Goal: Task Accomplishment & Management: Use online tool/utility

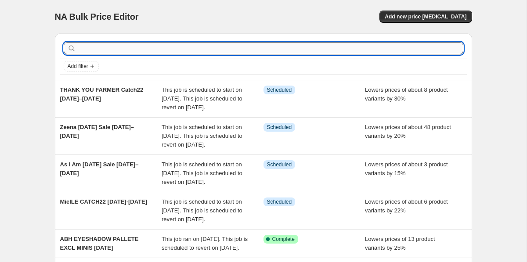
click at [109, 44] on input "text" at bounding box center [271, 48] width 386 height 12
type input "pierre"
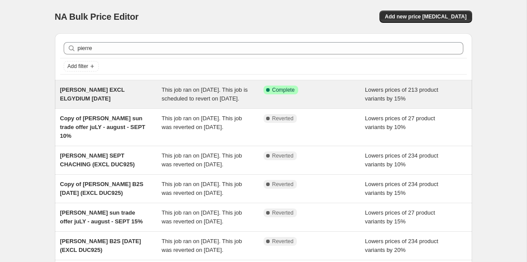
click at [142, 95] on div "[PERSON_NAME] EXCL ELGYDIUM [DATE]" at bounding box center [111, 95] width 102 height 18
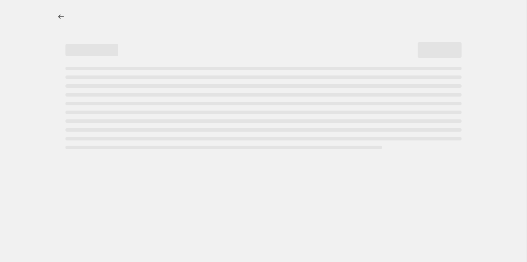
select select "percentage"
select select "tag"
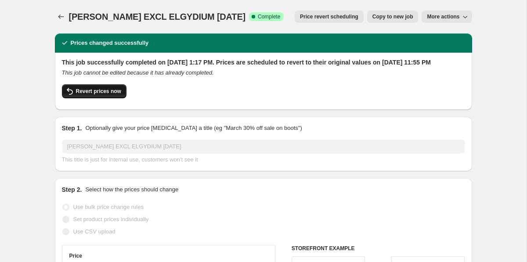
click at [112, 98] on button "Revert prices now" at bounding box center [94, 91] width 65 height 14
checkbox input "false"
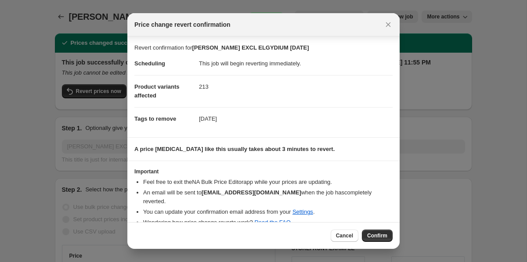
scroll to position [5, 0]
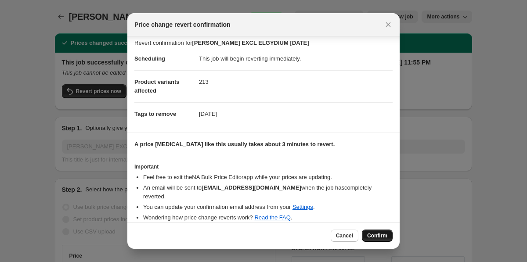
click at [381, 238] on span "Confirm" at bounding box center [377, 235] width 20 height 7
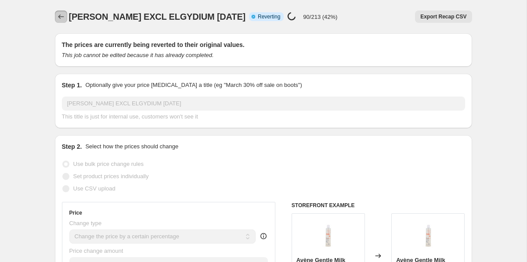
click at [58, 15] on icon "Price change jobs" at bounding box center [61, 16] width 9 height 9
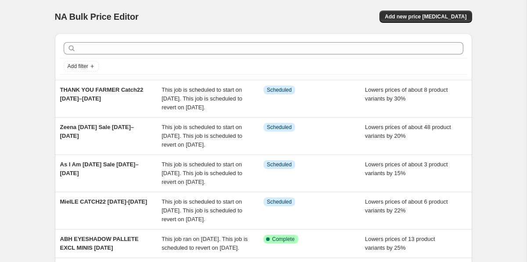
click at [112, 40] on div at bounding box center [263, 48] width 407 height 19
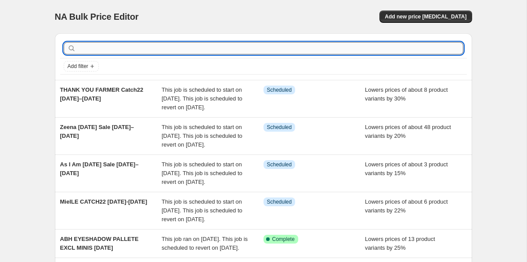
click at [112, 45] on input "text" at bounding box center [271, 48] width 386 height 12
type input "o"
type input "pierre"
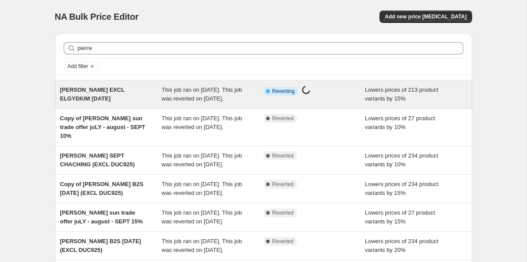
click at [116, 94] on div "PIERRE FABRE EXCL ELGYDIUM OCT 6" at bounding box center [111, 95] width 102 height 18
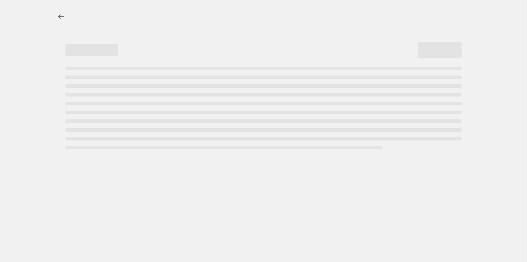
select select "percentage"
select select "tag"
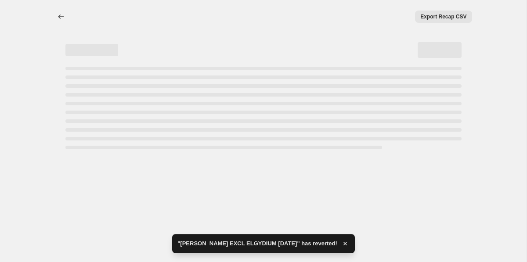
select select "percentage"
select select "tag"
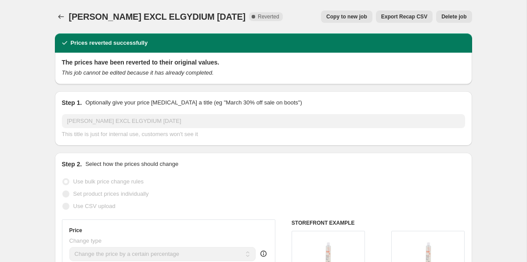
click at [335, 14] on span "Copy to new job" at bounding box center [346, 16] width 41 height 7
select select "percentage"
select select "tag"
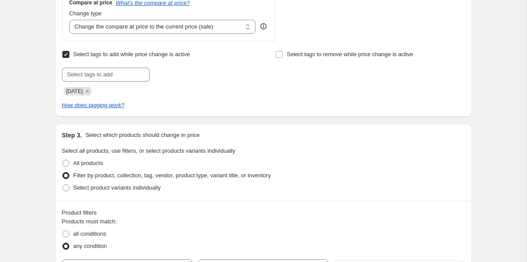
scroll to position [454, 0]
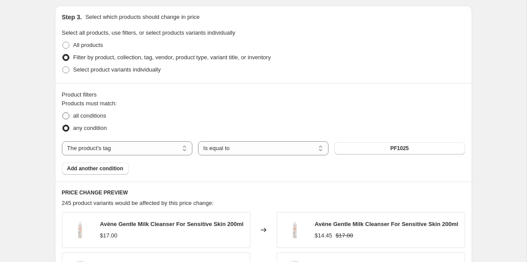
click at [92, 113] on span "all conditions" at bounding box center [89, 115] width 33 height 7
click at [63, 113] on input "all conditions" at bounding box center [62, 112] width 0 height 0
radio input "true"
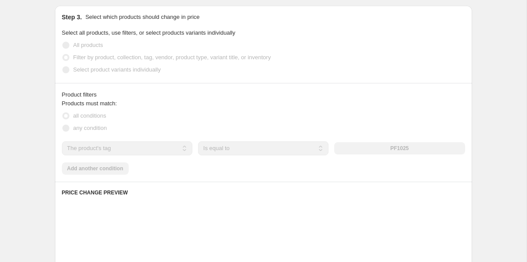
scroll to position [539, 0]
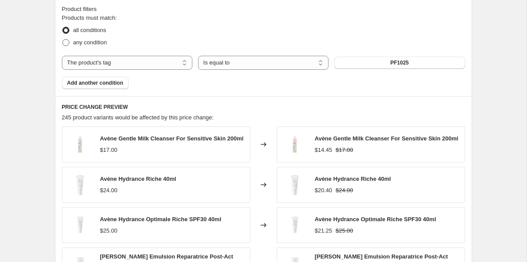
click at [94, 43] on span "any condition" at bounding box center [90, 42] width 34 height 7
click at [63, 40] on input "any condition" at bounding box center [62, 39] width 0 height 0
radio input "true"
click at [94, 33] on span "all conditions" at bounding box center [89, 30] width 33 height 9
click at [63, 27] on input "all conditions" at bounding box center [62, 27] width 0 height 0
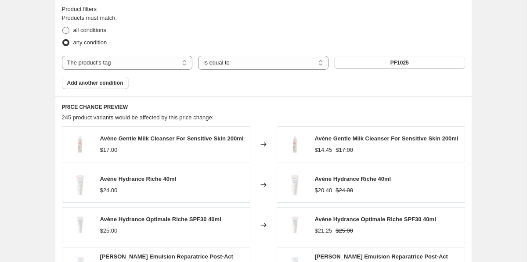
radio input "true"
click at [96, 48] on label "any condition" at bounding box center [84, 42] width 45 height 12
click at [63, 40] on input "any condition" at bounding box center [62, 39] width 0 height 0
radio input "true"
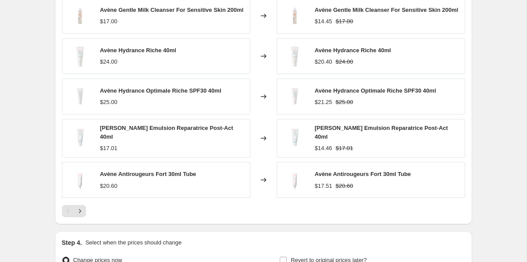
scroll to position [770, 0]
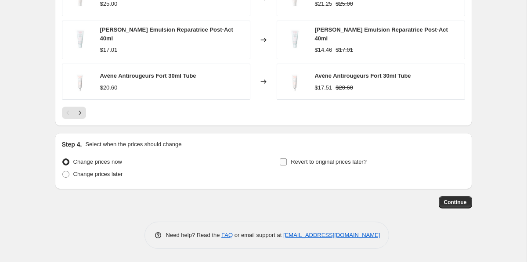
click at [345, 158] on span "Revert to original prices later?" at bounding box center [329, 162] width 76 height 9
click at [287, 159] on input "Revert to original prices later?" at bounding box center [283, 162] width 7 height 7
checkbox input "true"
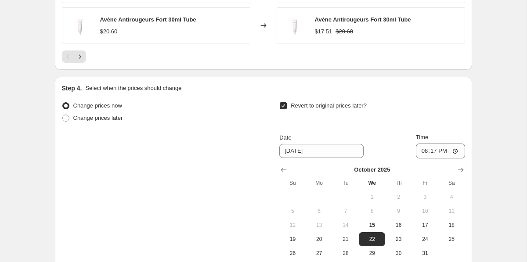
scroll to position [867, 0]
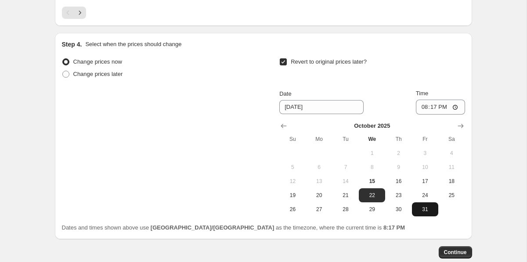
click at [432, 213] on span "31" at bounding box center [425, 209] width 19 height 7
type input "10/31/2025"
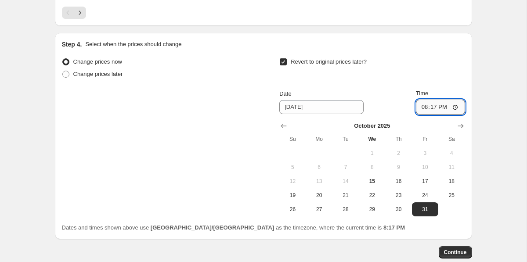
click at [420, 105] on input "20:17" at bounding box center [440, 107] width 49 height 15
type input "23:55"
click at [459, 249] on button "Continue" at bounding box center [455, 252] width 33 height 12
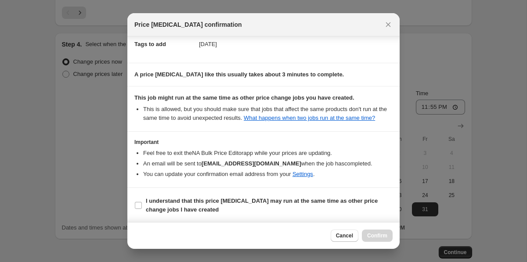
scroll to position [148, 0]
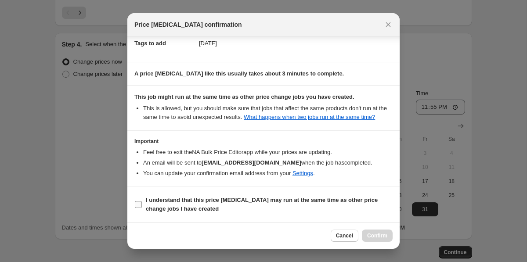
click at [365, 203] on b "I understand that this price change job may run at the same time as other price…" at bounding box center [262, 204] width 232 height 15
click at [142, 203] on input "I understand that this price change job may run at the same time as other price…" at bounding box center [138, 204] width 7 height 7
checkbox input "true"
click at [373, 236] on span "Confirm" at bounding box center [377, 235] width 20 height 7
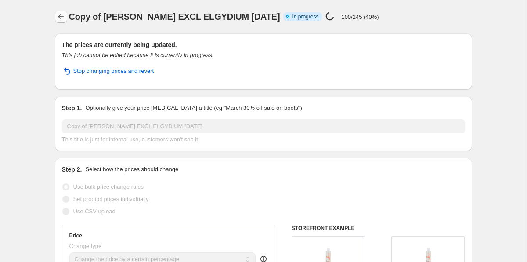
click at [58, 14] on icon "Price change jobs" at bounding box center [61, 16] width 9 height 9
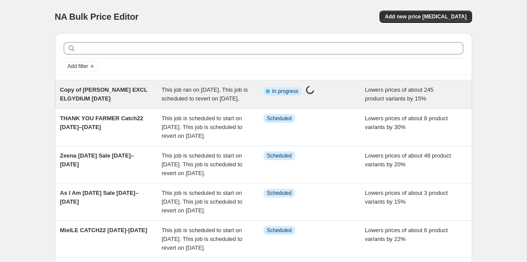
click at [257, 96] on div "This job ran on October 15, 2025. This job is scheduled to revert on October 31…" at bounding box center [213, 95] width 102 height 18
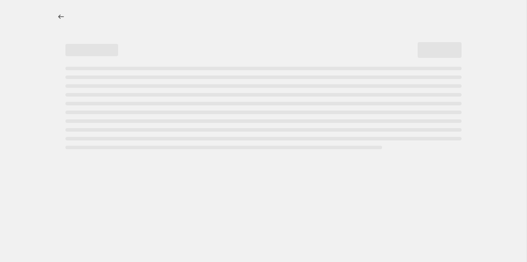
select select "percentage"
select select "tag"
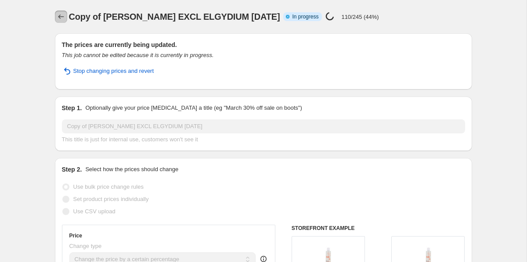
click at [61, 16] on icon "Price change jobs" at bounding box center [61, 16] width 9 height 9
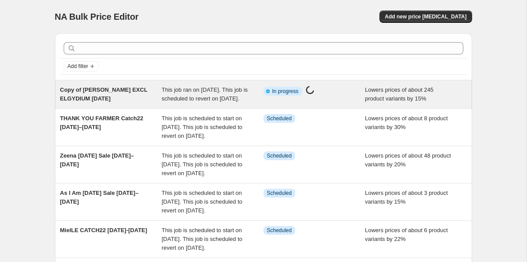
click at [139, 96] on div "Copy of PIERRE FABRE EXCL ELGYDIUM OCT 6" at bounding box center [111, 95] width 102 height 18
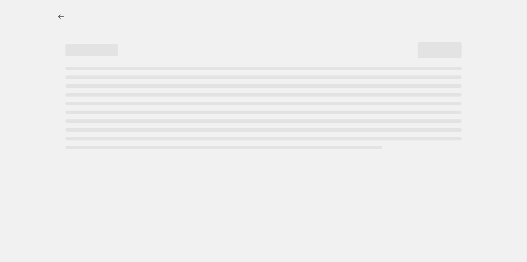
select select "percentage"
select select "tag"
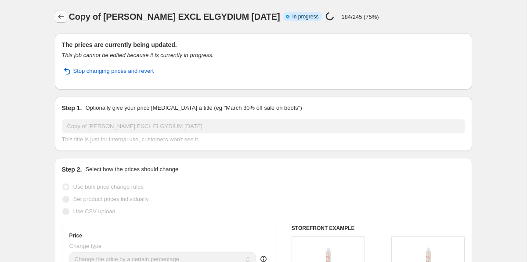
click at [60, 21] on button "Price change jobs" at bounding box center [61, 17] width 12 height 12
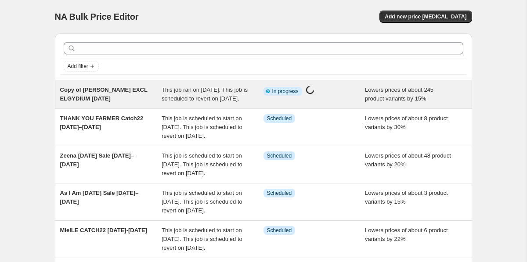
click at [166, 95] on span "This job ran on October 15, 2025. This job is scheduled to revert on October 31…" at bounding box center [205, 94] width 86 height 15
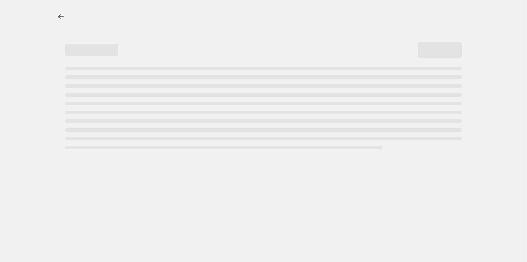
select select "percentage"
select select "tag"
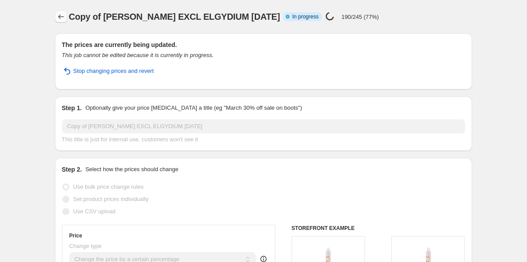
click at [57, 18] on icon "Price change jobs" at bounding box center [61, 16] width 9 height 9
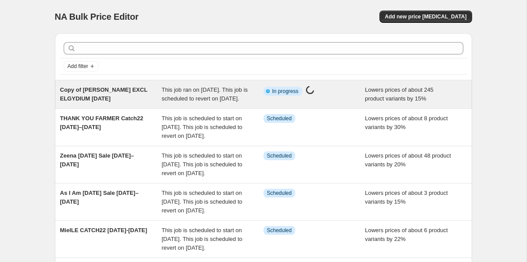
click at [145, 90] on div "Copy of PIERRE FABRE EXCL ELGYDIUM OCT 6" at bounding box center [111, 95] width 102 height 18
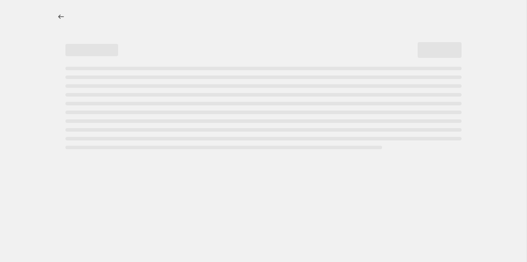
select select "percentage"
select select "tag"
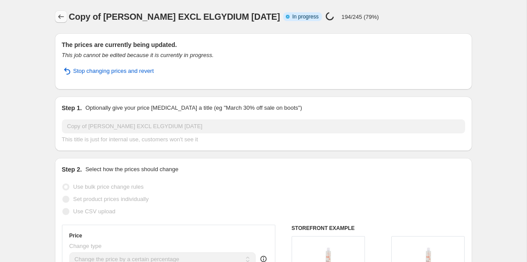
click at [61, 17] on icon "Price change jobs" at bounding box center [61, 16] width 9 height 9
